Goal: Task Accomplishment & Management: Use online tool/utility

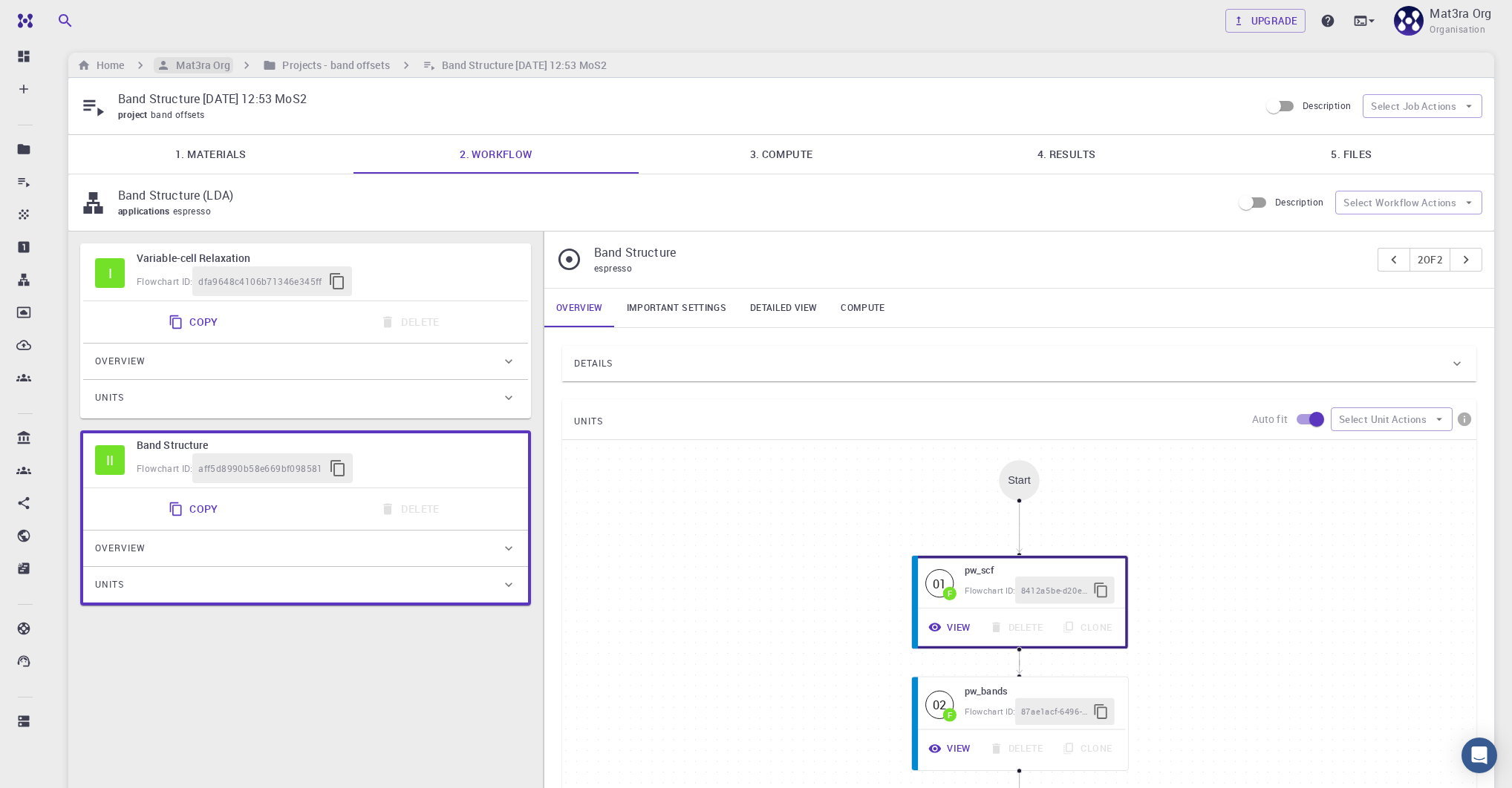
click at [212, 63] on h6 "Mat3ra Org" at bounding box center [200, 66] width 60 height 17
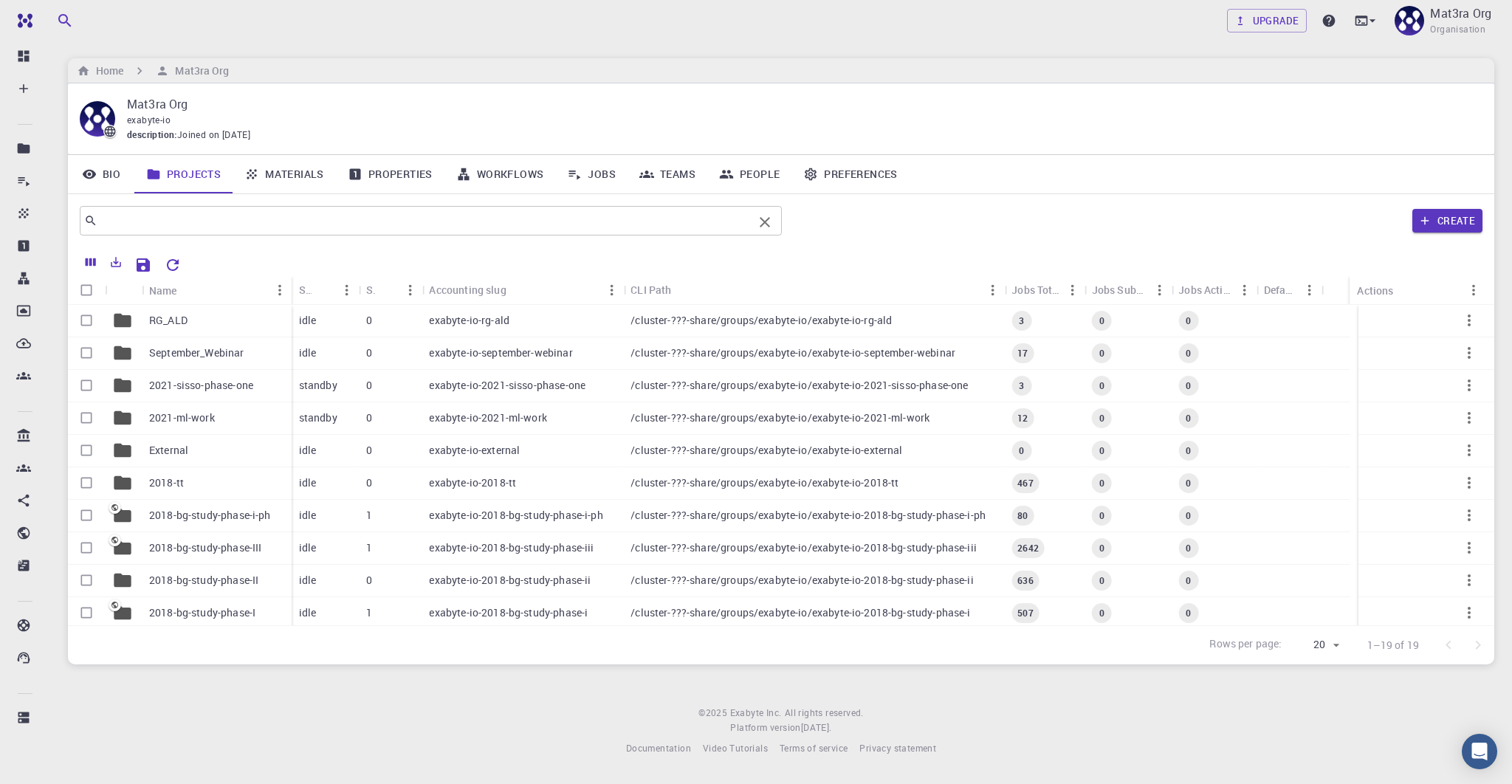
click at [233, 231] on div "​" at bounding box center [431, 221] width 702 height 29
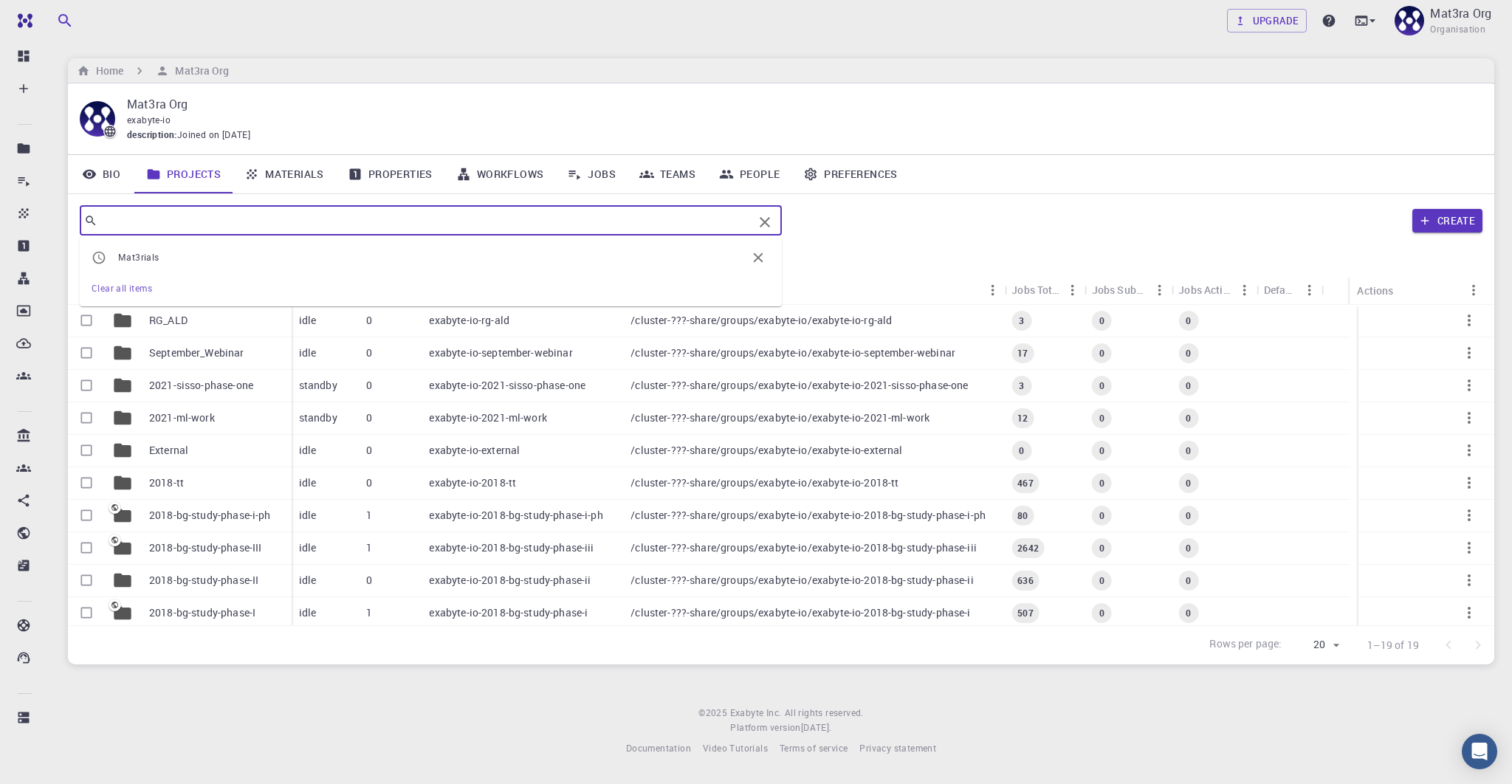
click at [596, 175] on link "Jobs" at bounding box center [591, 175] width 73 height 39
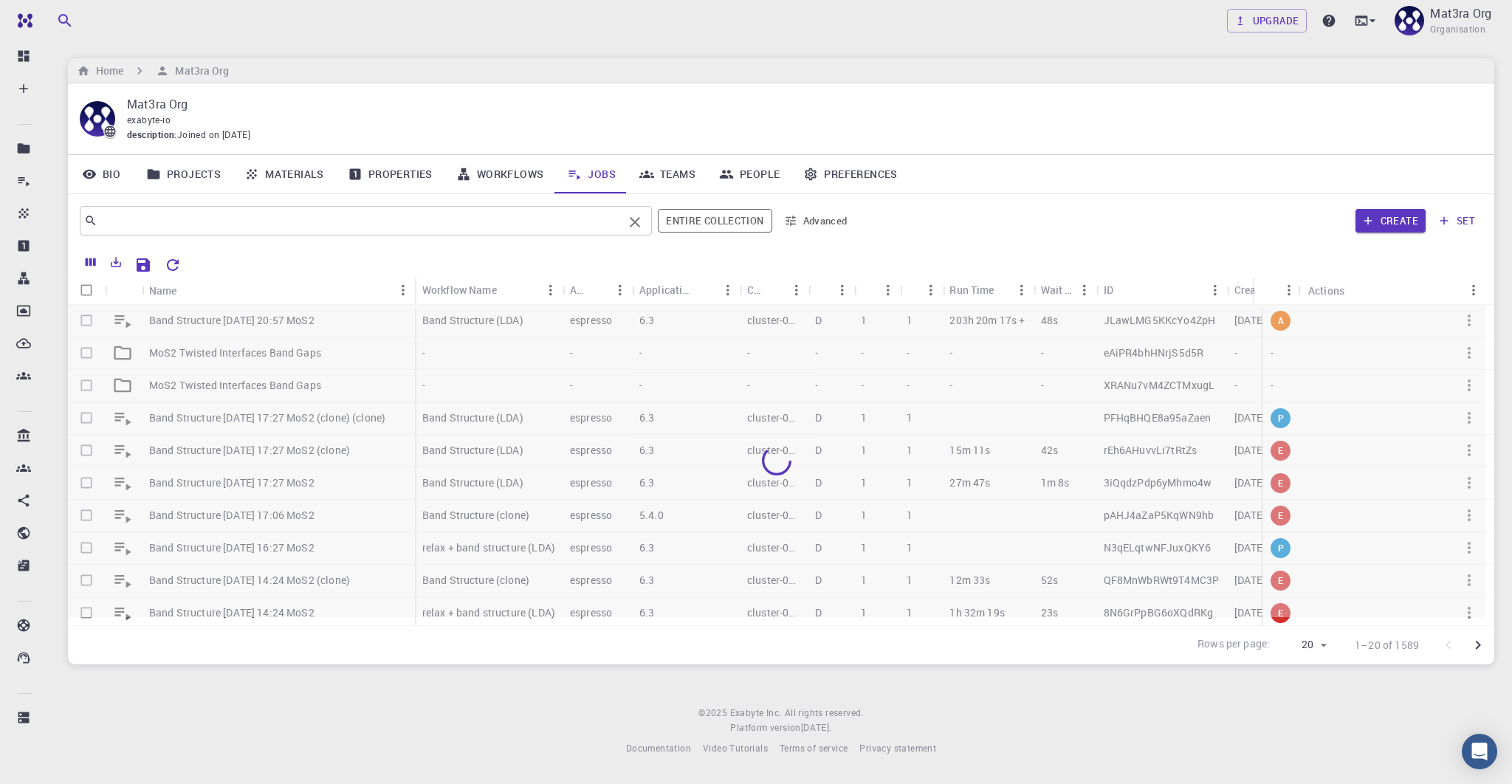
click at [154, 216] on input "text" at bounding box center [360, 221] width 526 height 20
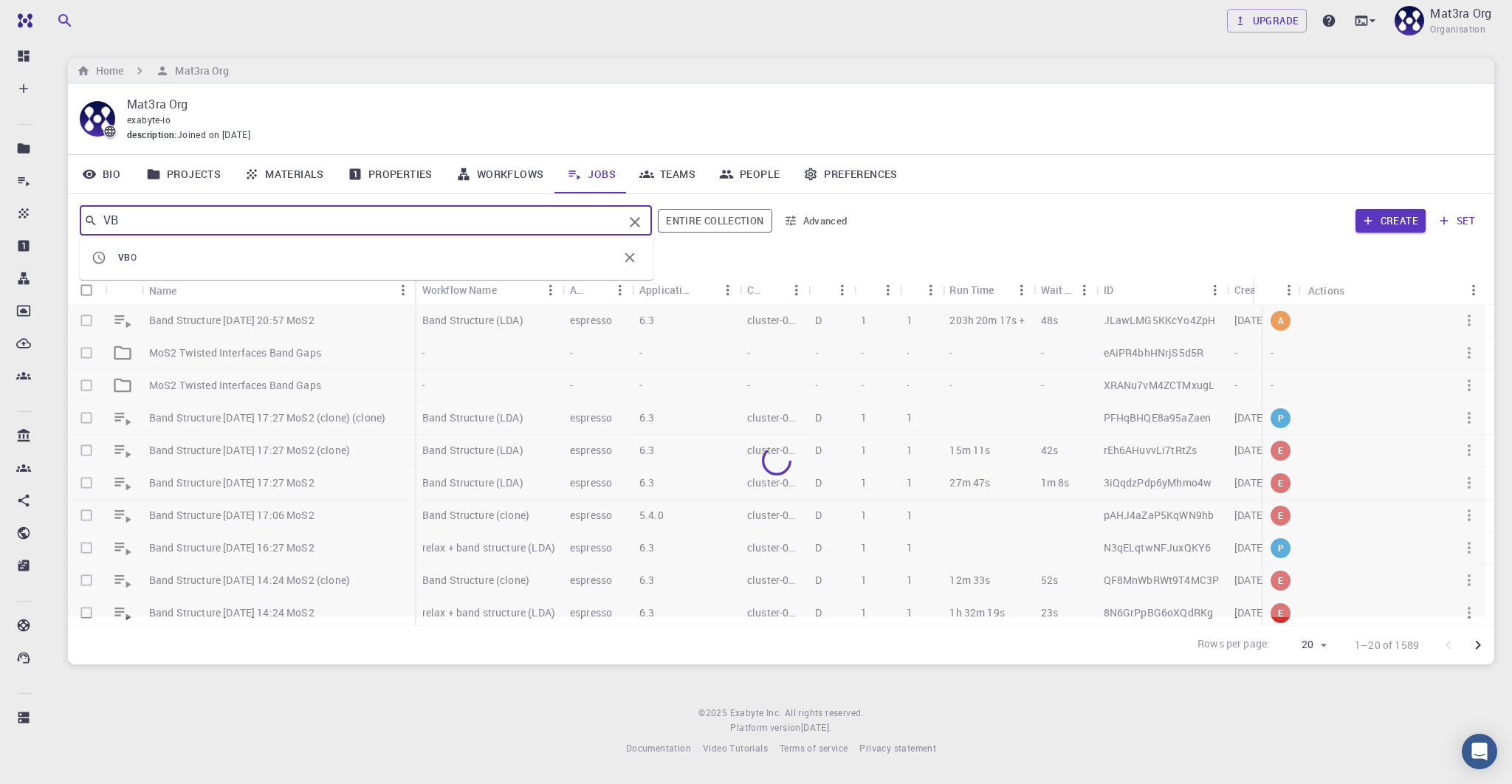
type input "VBO"
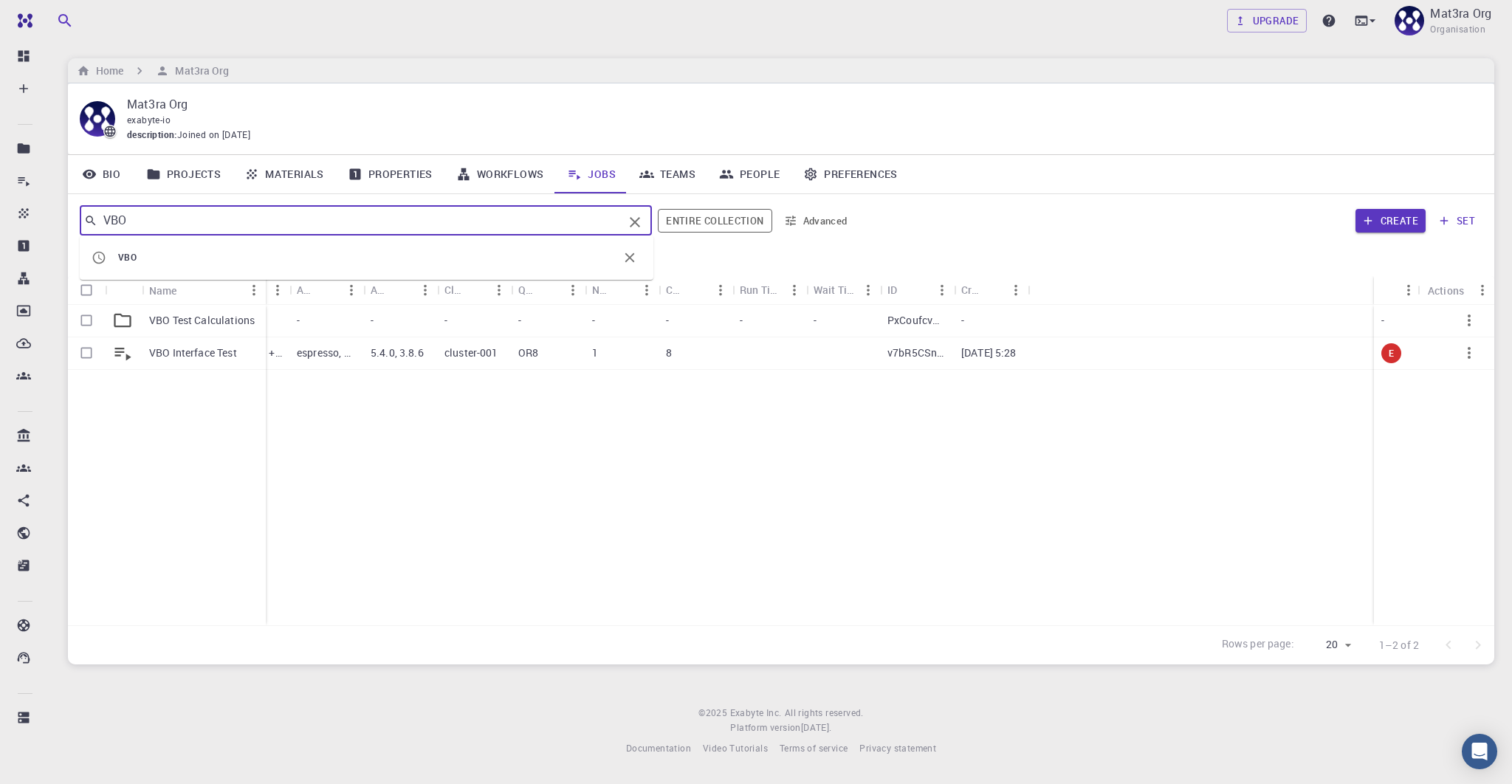
drag, startPoint x: 213, startPoint y: 287, endPoint x: 262, endPoint y: 285, distance: 49.0
click at [262, 285] on div "Name" at bounding box center [267, 290] width 15 height 28
drag, startPoint x: 1078, startPoint y: 287, endPoint x: 1127, endPoint y: 287, distance: 49.0
click at [1127, 287] on div "Created" at bounding box center [1127, 290] width 15 height 28
click at [635, 224] on icon "Clear" at bounding box center [634, 222] width 17 height 17
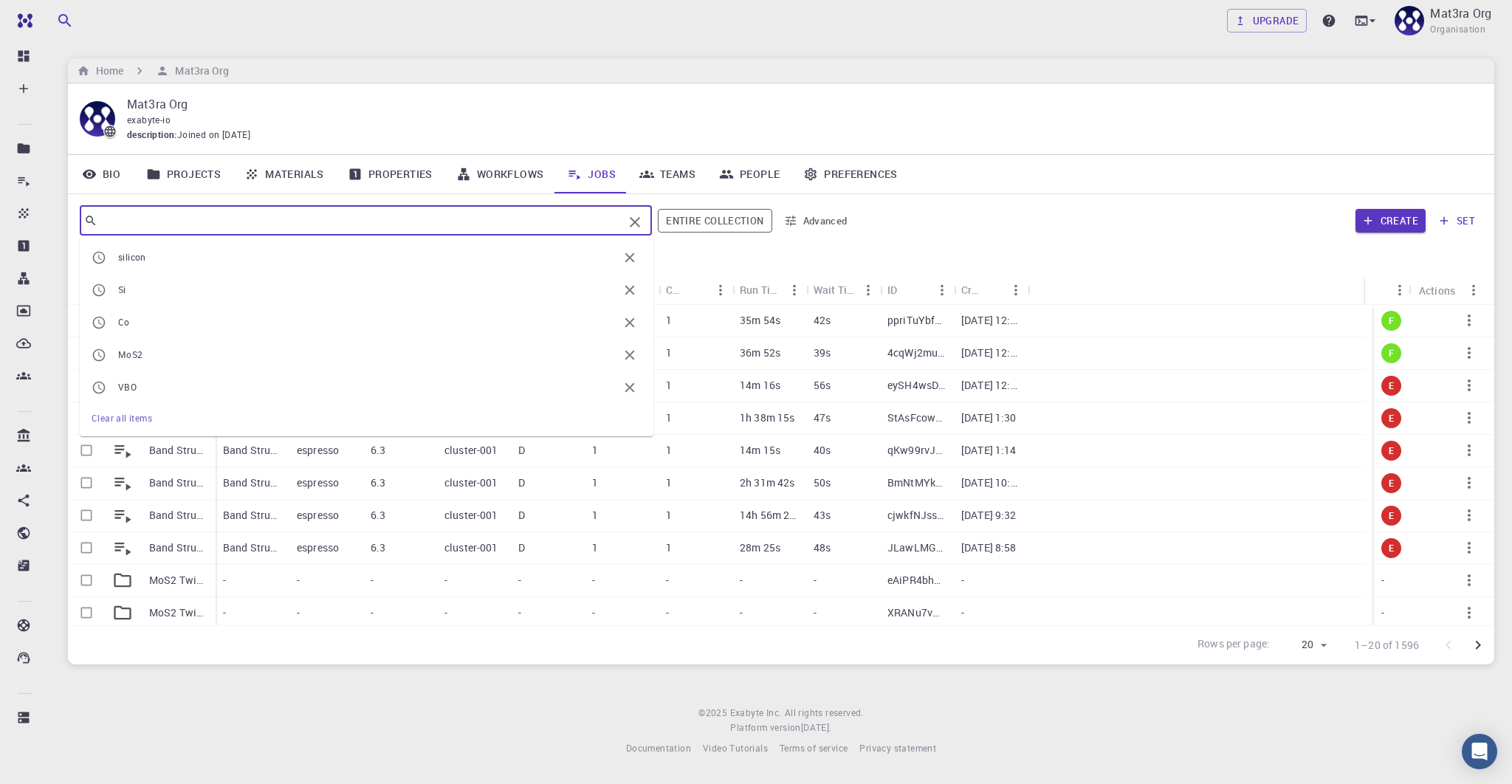
click at [307, 726] on footer "© 2025 Exabyte Inc. All rights reserved. Platform version [DATE] . Documentatio…" at bounding box center [781, 731] width 1462 height 51
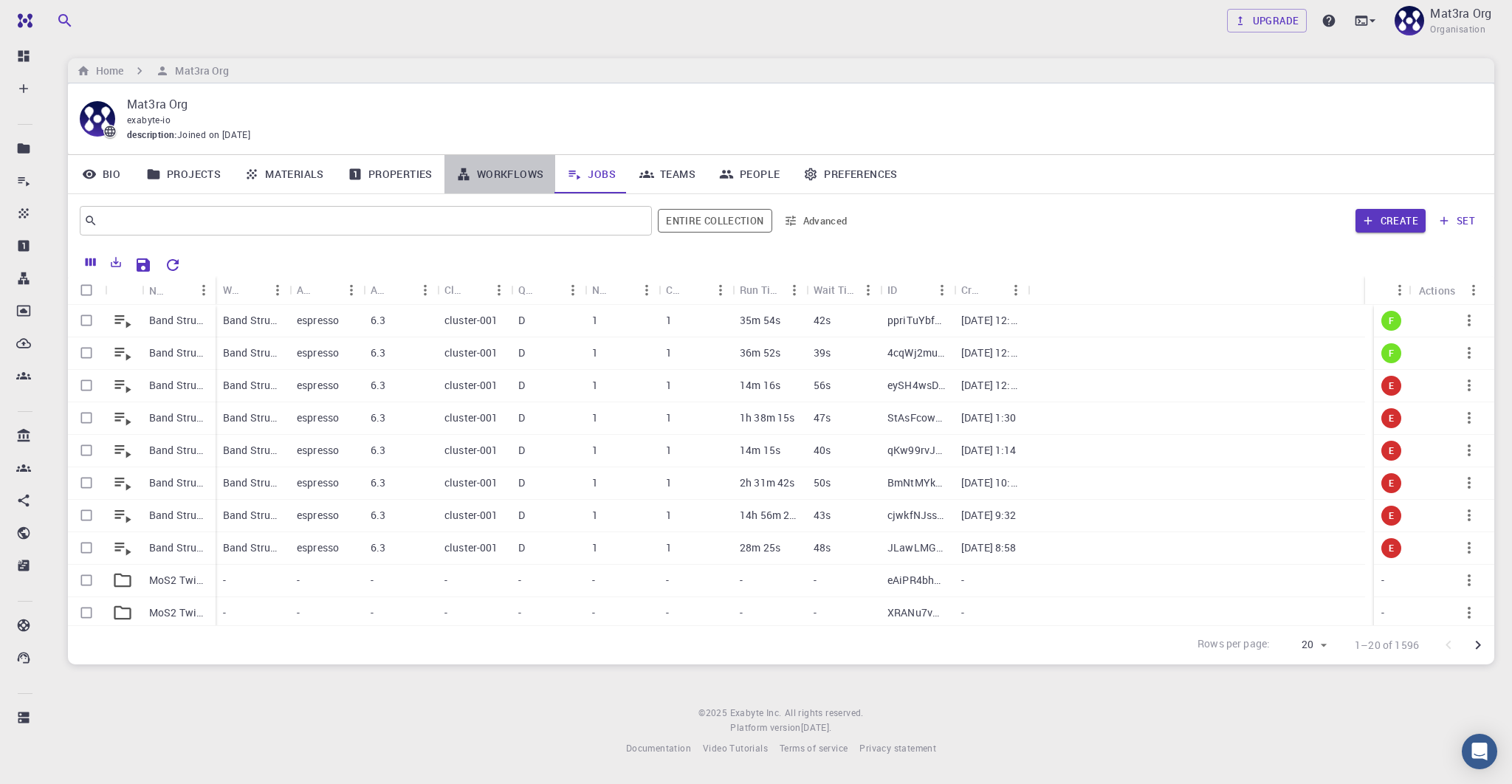
click at [508, 186] on link "Workflows" at bounding box center [500, 175] width 111 height 39
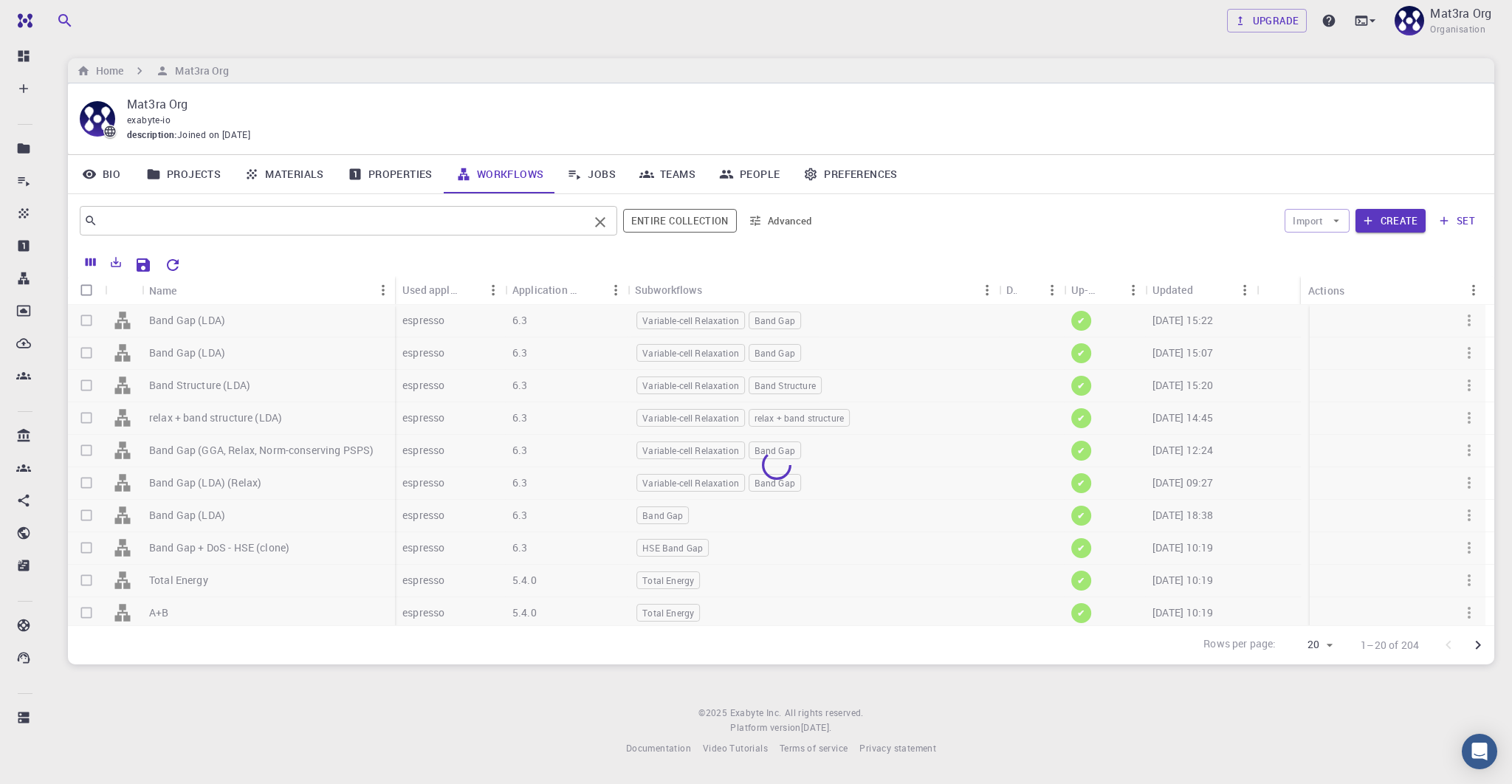
click at [179, 220] on input "text" at bounding box center [343, 221] width 491 height 20
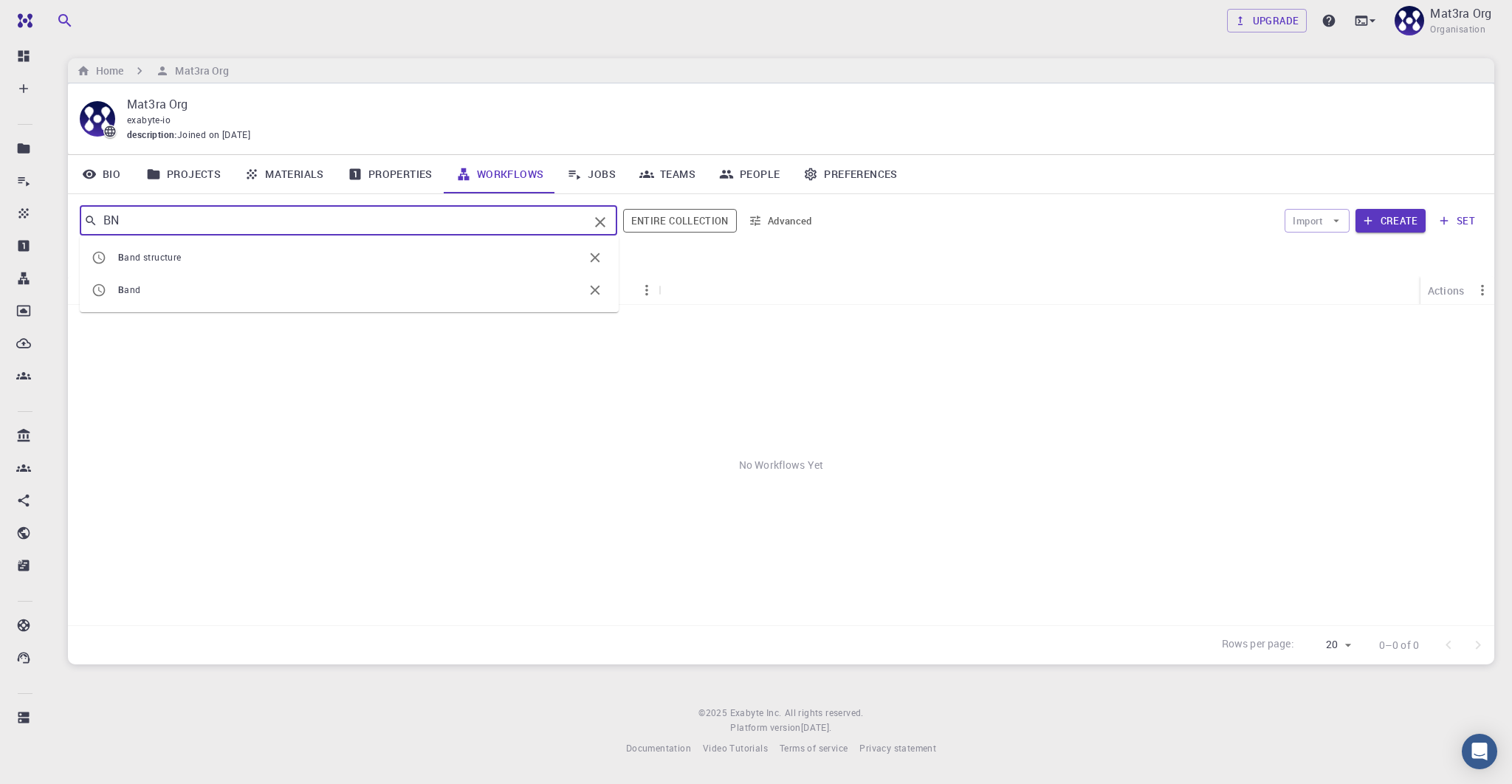
type input "B"
click at [189, 224] on input "VBO" at bounding box center [343, 221] width 491 height 20
type input "V"
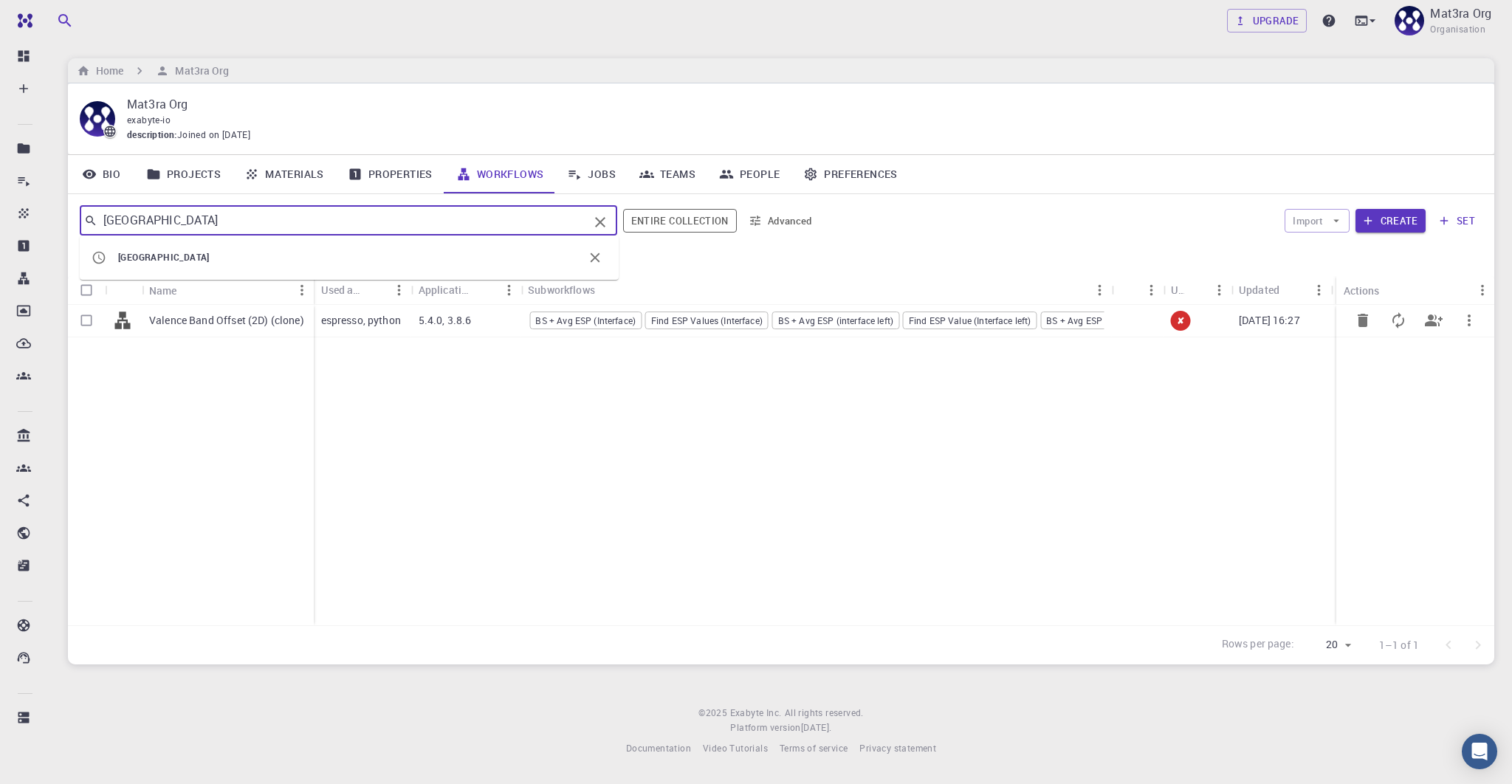
type input "[GEOGRAPHIC_DATA]"
click at [196, 318] on p "Valence Band Offset (2D) (clone)" at bounding box center [226, 321] width 155 height 15
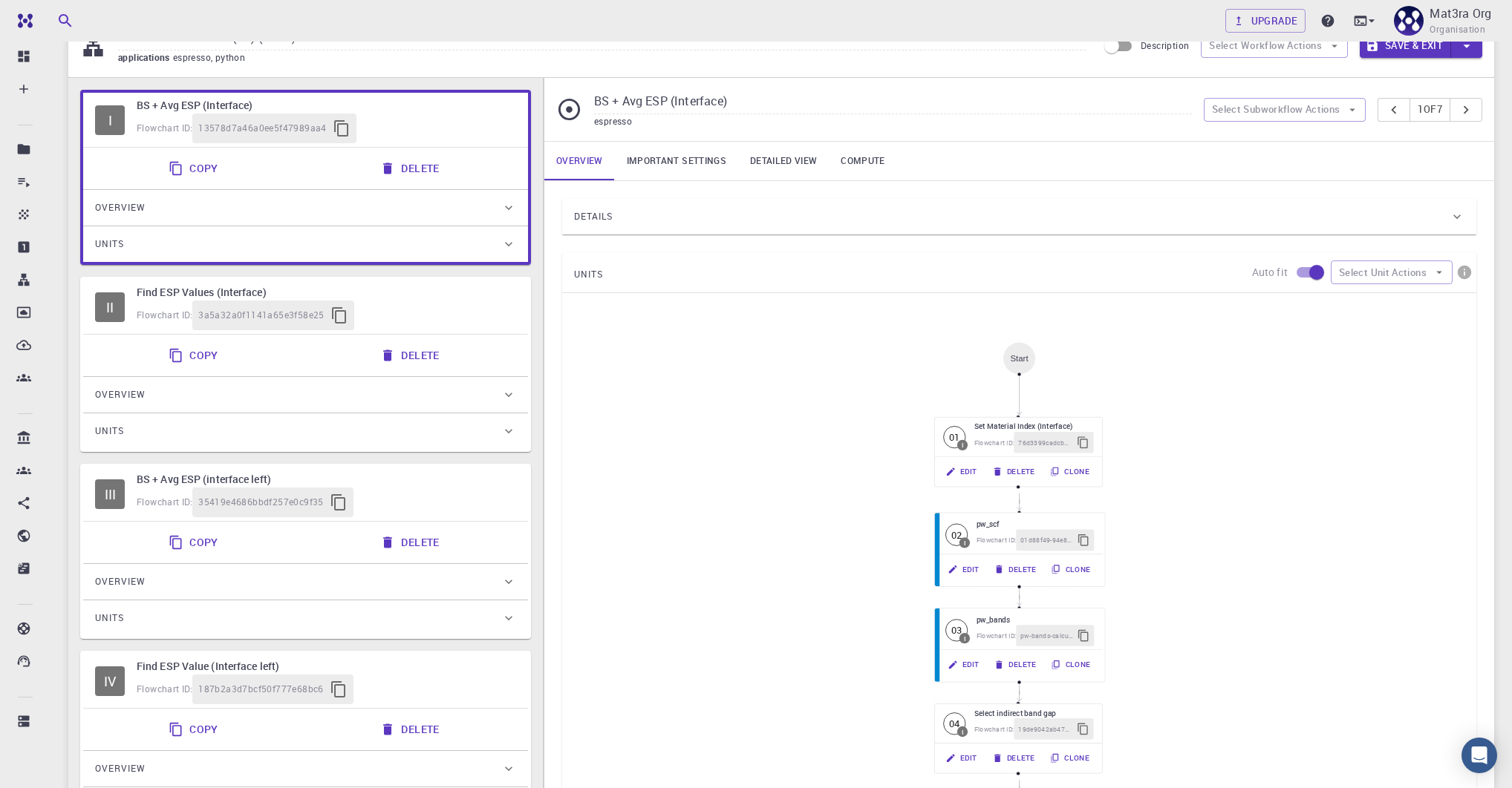
scroll to position [75, 0]
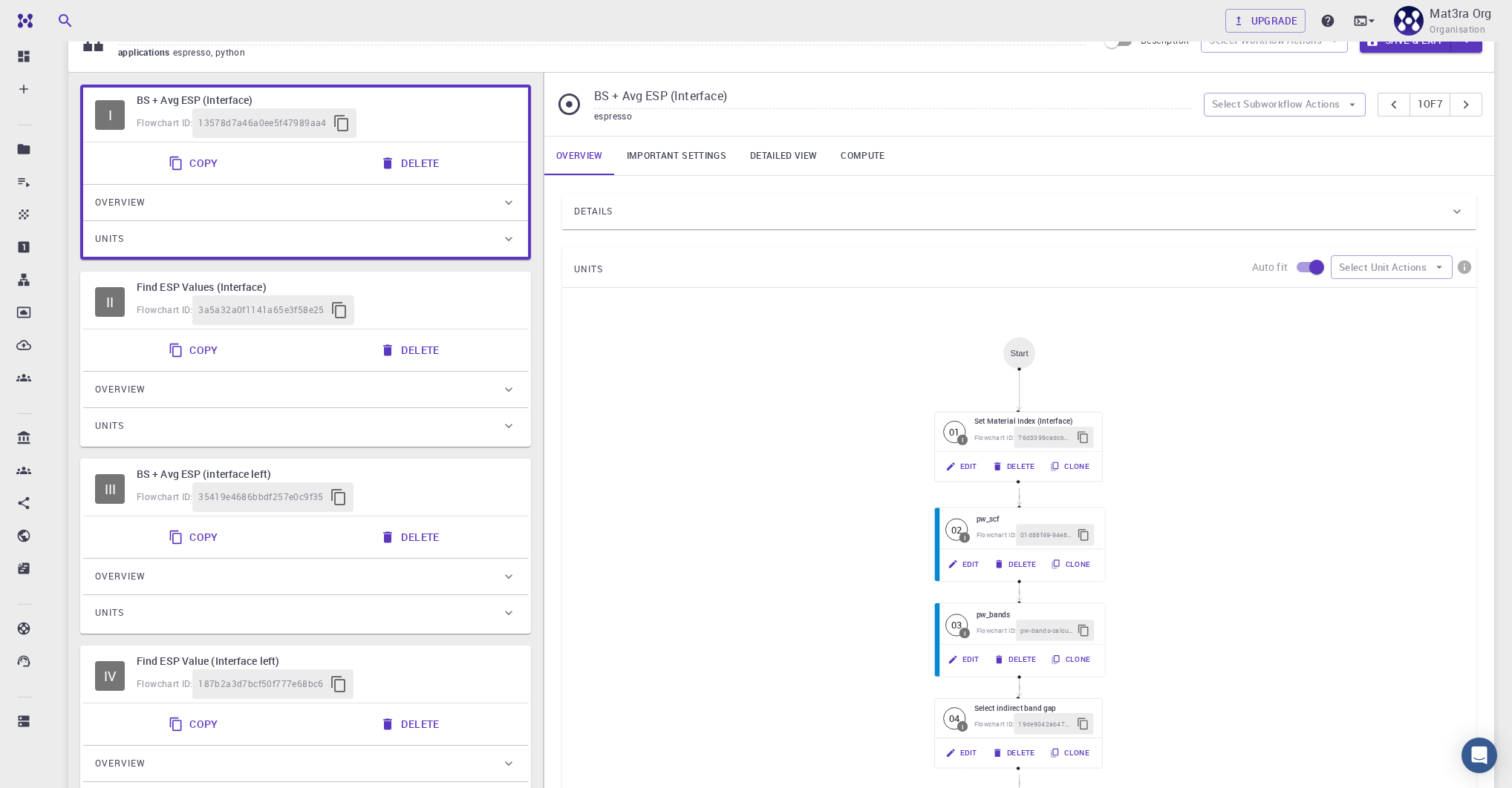
click at [419, 491] on div "Flowchart ID: 35419e4686bbdf257e0c9f35" at bounding box center [326, 497] width 380 height 30
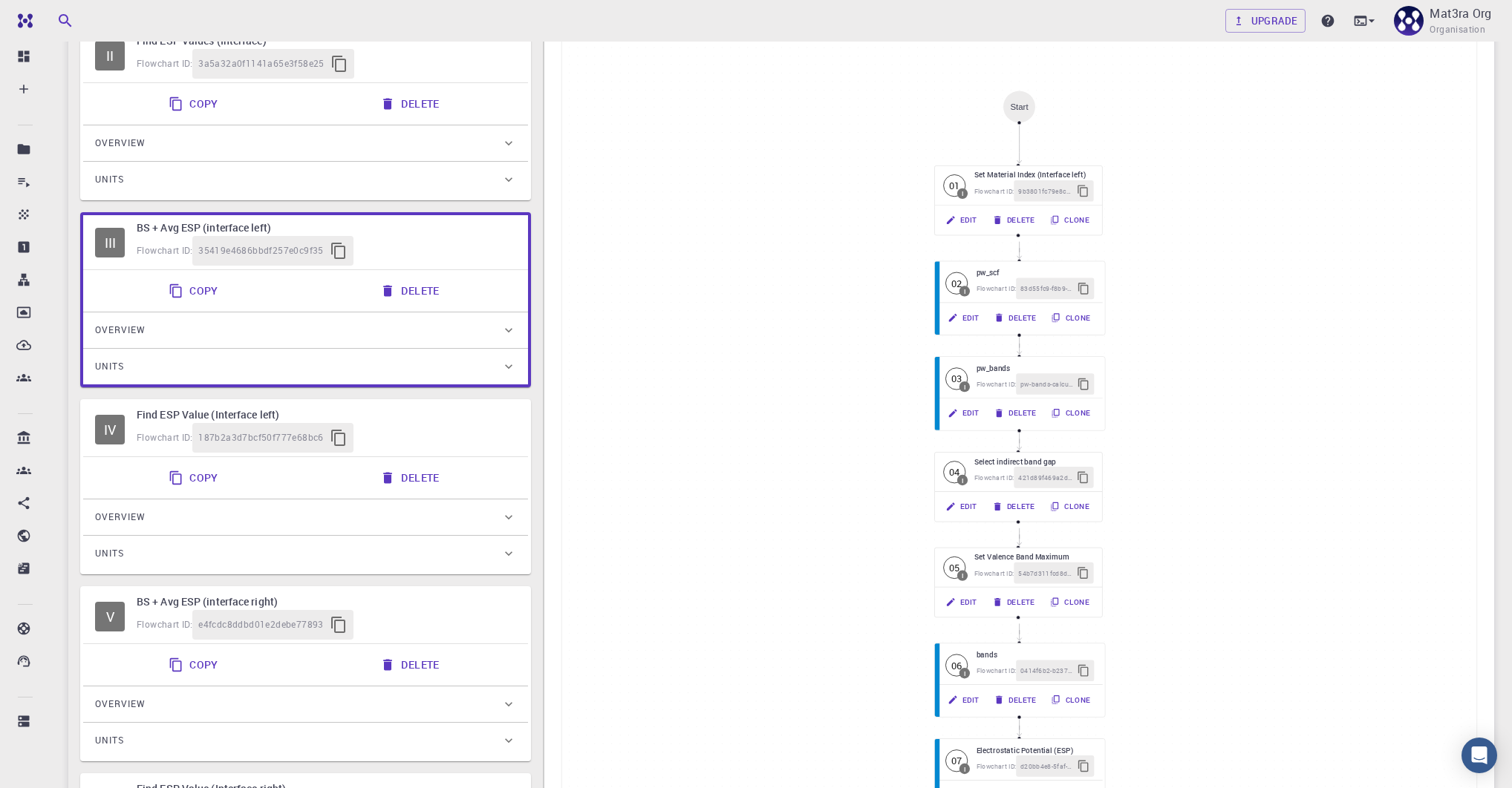
scroll to position [336, 0]
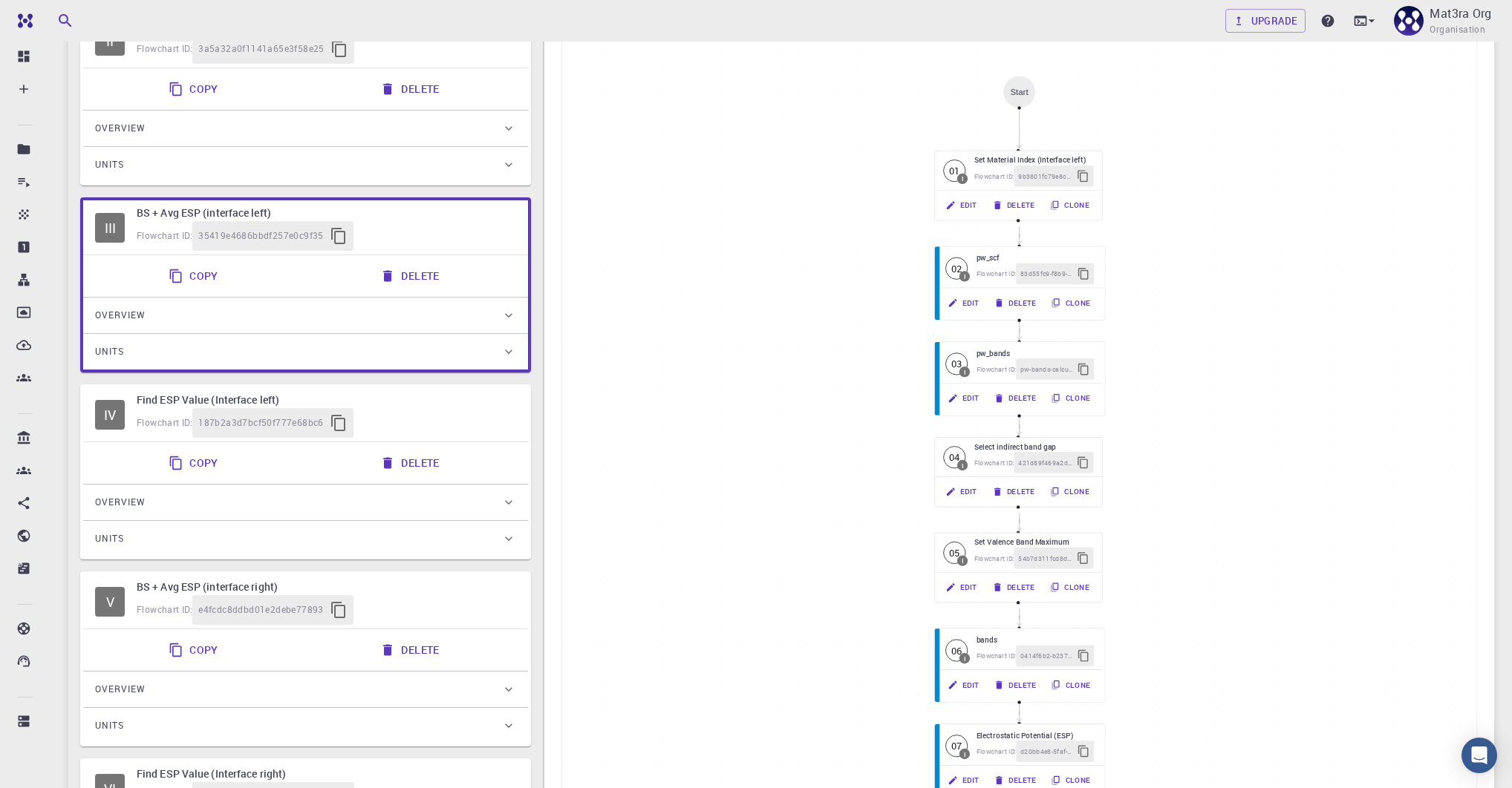
click at [368, 585] on h6 "BS + Avg ESP (interface right)" at bounding box center [326, 588] width 380 height 17
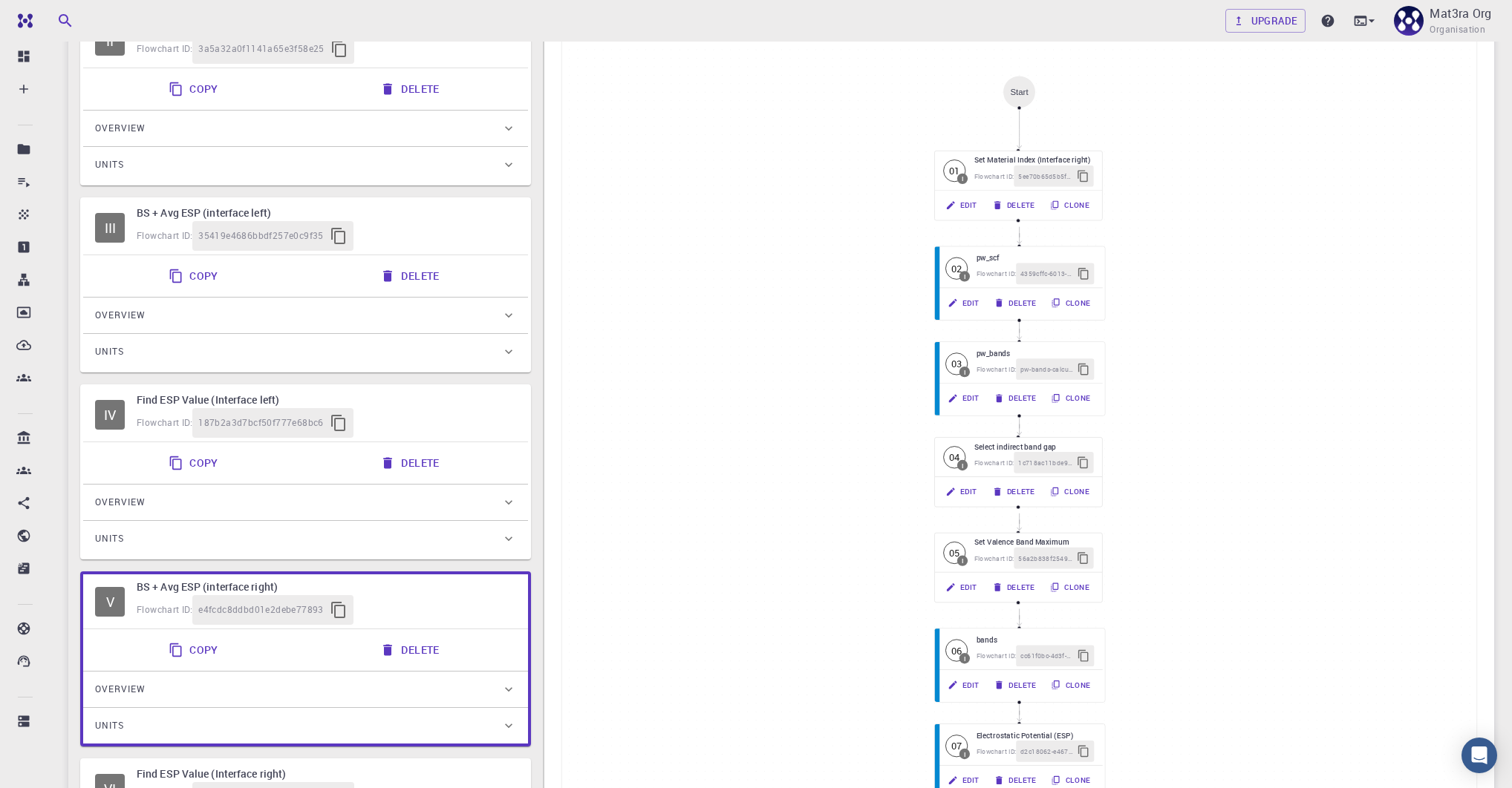
click at [387, 424] on div "Flowchart ID: 187b2a3d7bcf50f777e68bc6" at bounding box center [326, 423] width 380 height 30
type input "Find ESP Value (Interface left)"
type input "python"
type input "3.8.6"
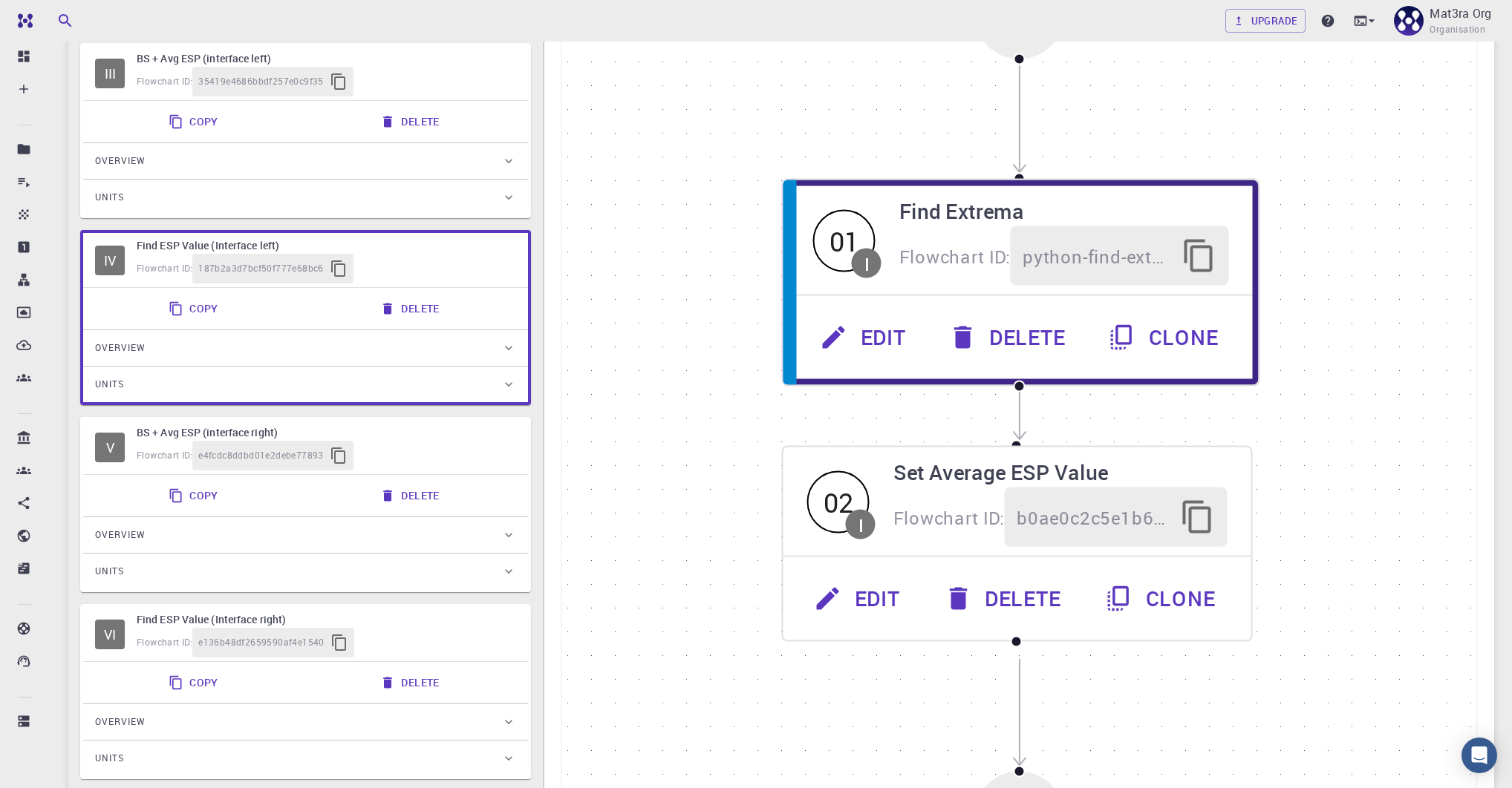
scroll to position [548, 0]
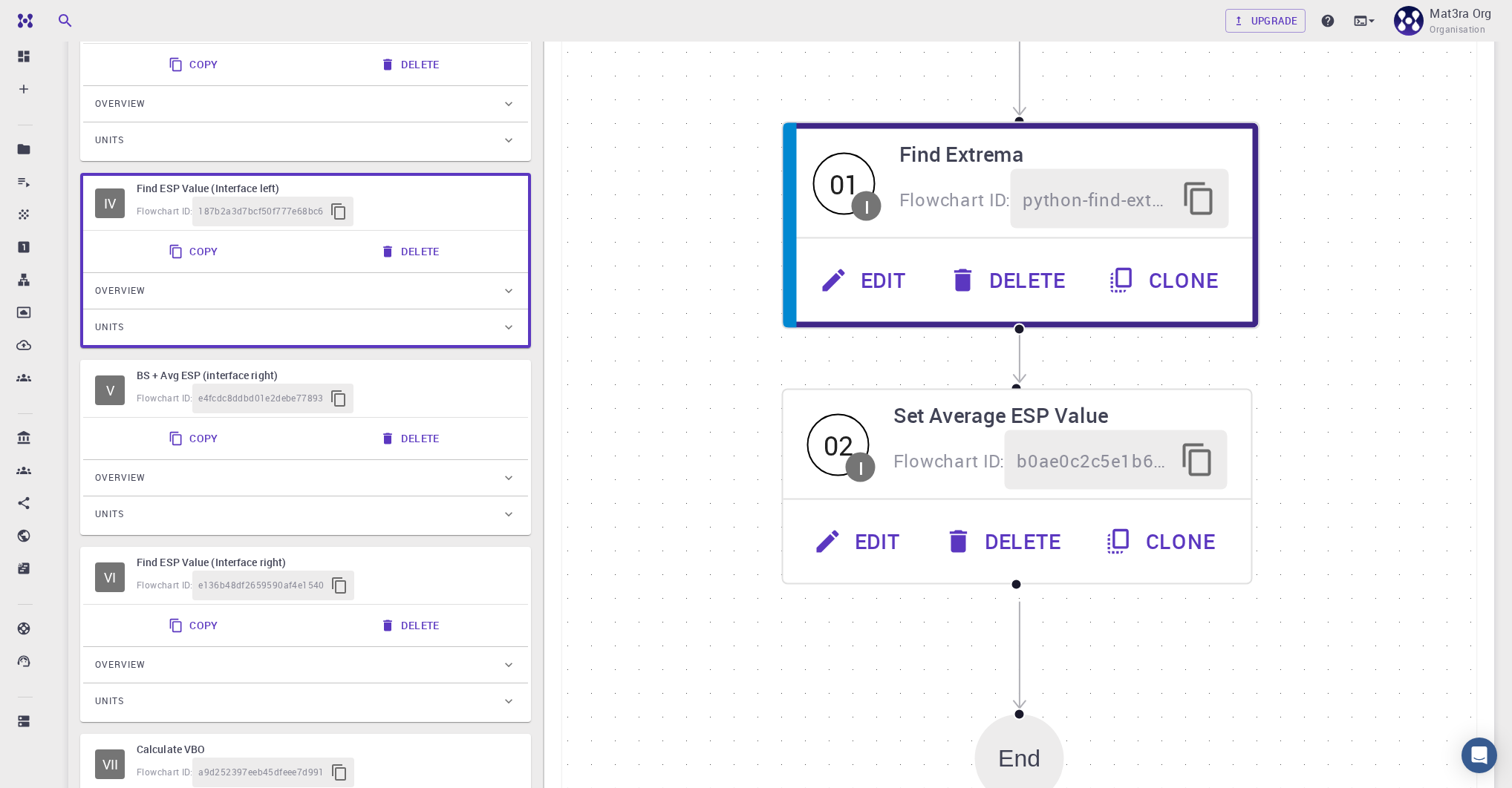
click at [271, 449] on div "Copy Delete" at bounding box center [305, 439] width 433 height 30
type input "BS + Avg ESP (interface right)"
type input "espresso"
type input "5.4.0"
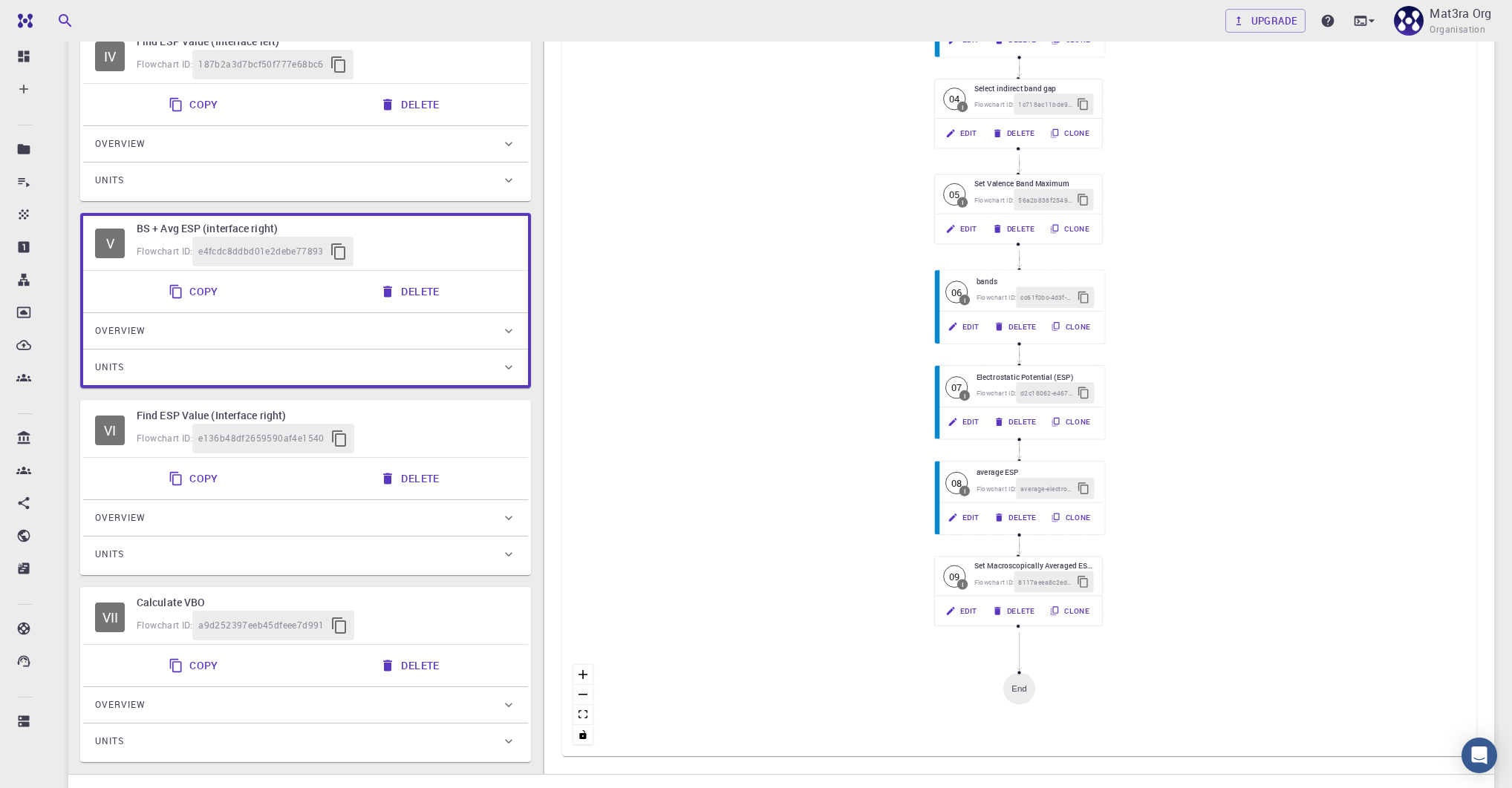
scroll to position [719, 0]
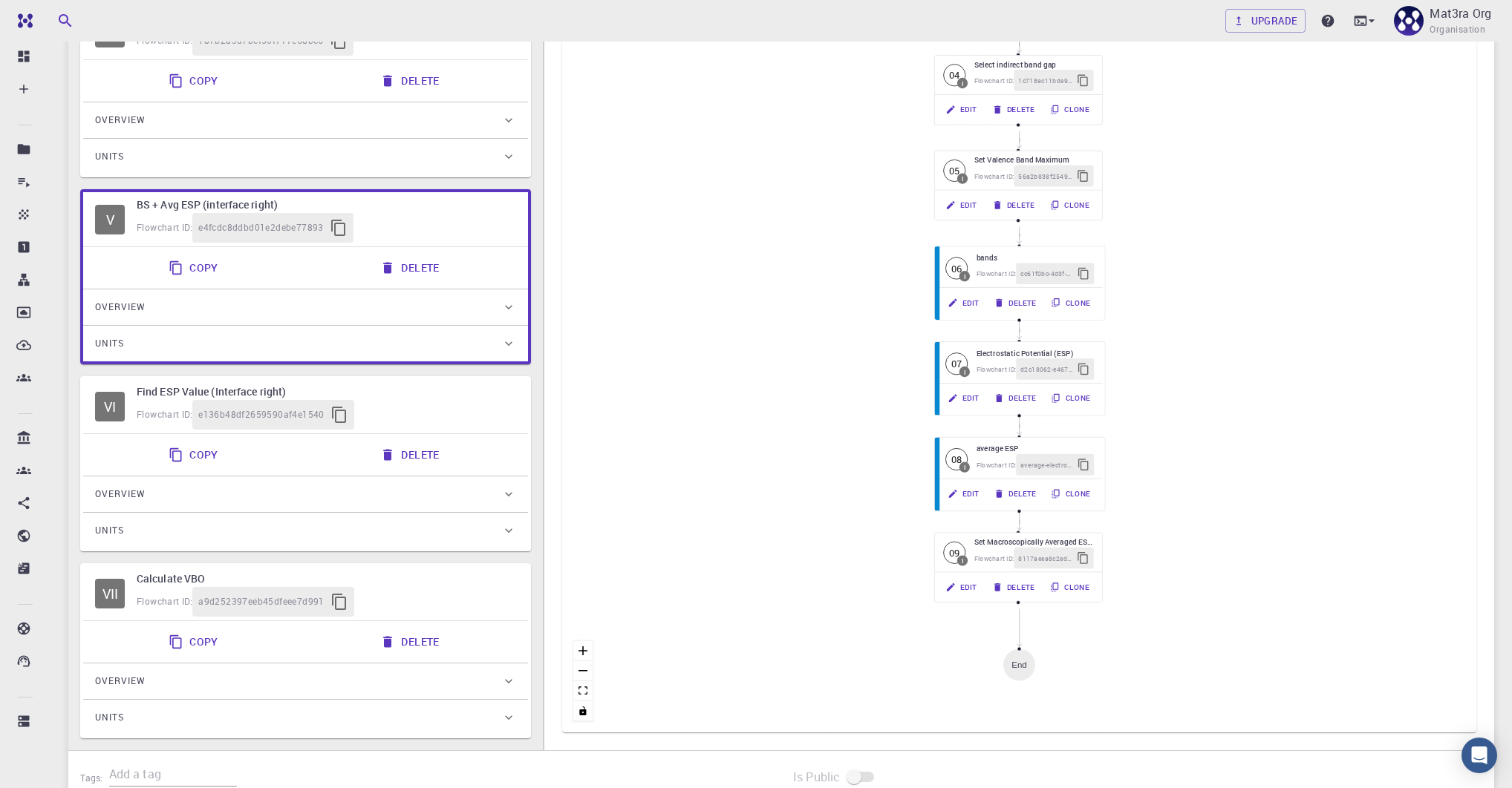
click at [407, 598] on div "Flowchart ID: a9d252397eeb45dfeee7d991" at bounding box center [326, 601] width 380 height 30
type input "Calculate VBO"
type input "python"
type input "3.8.6"
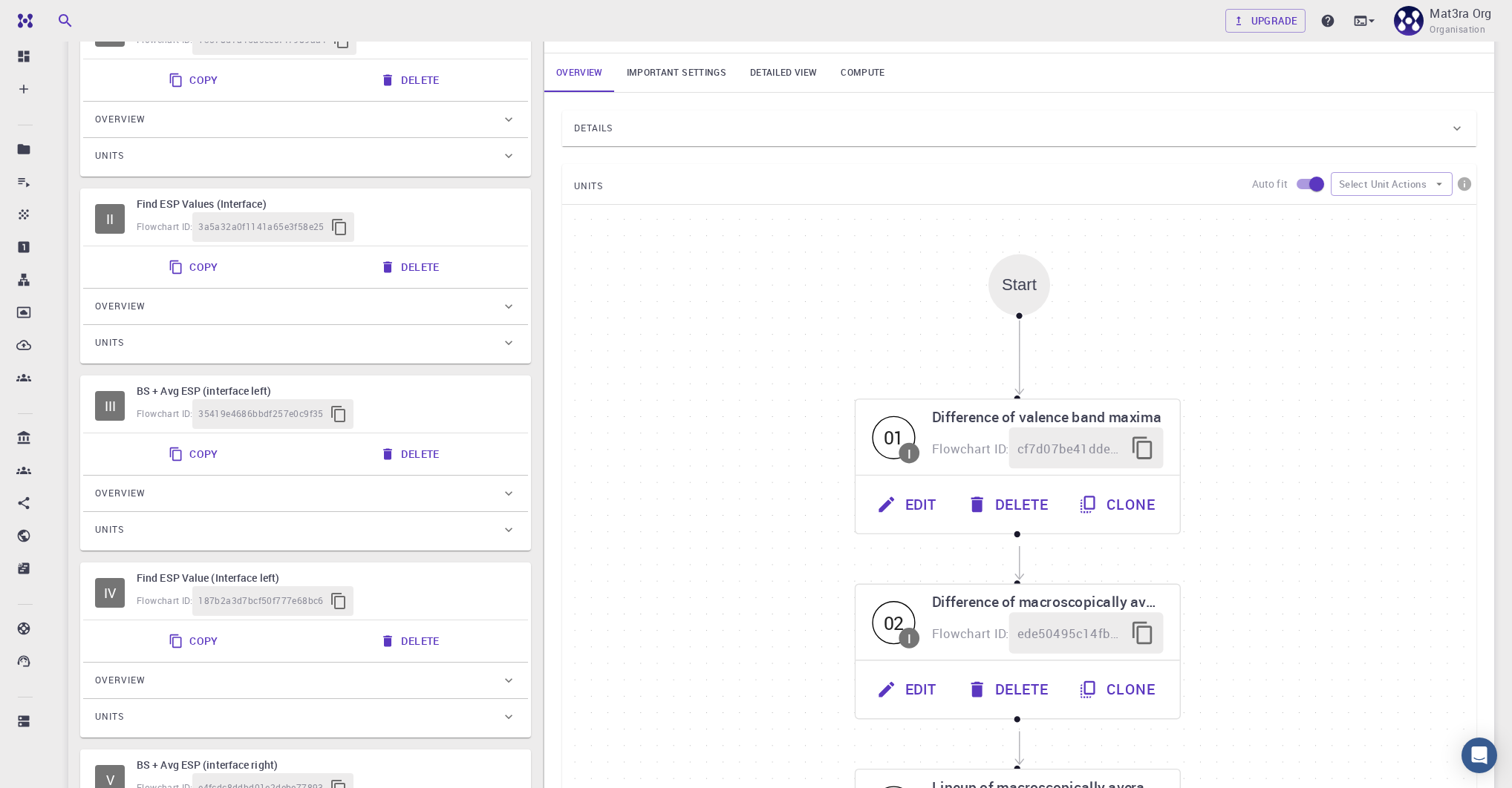
scroll to position [0, 0]
